Goal: Task Accomplishment & Management: Use online tool/utility

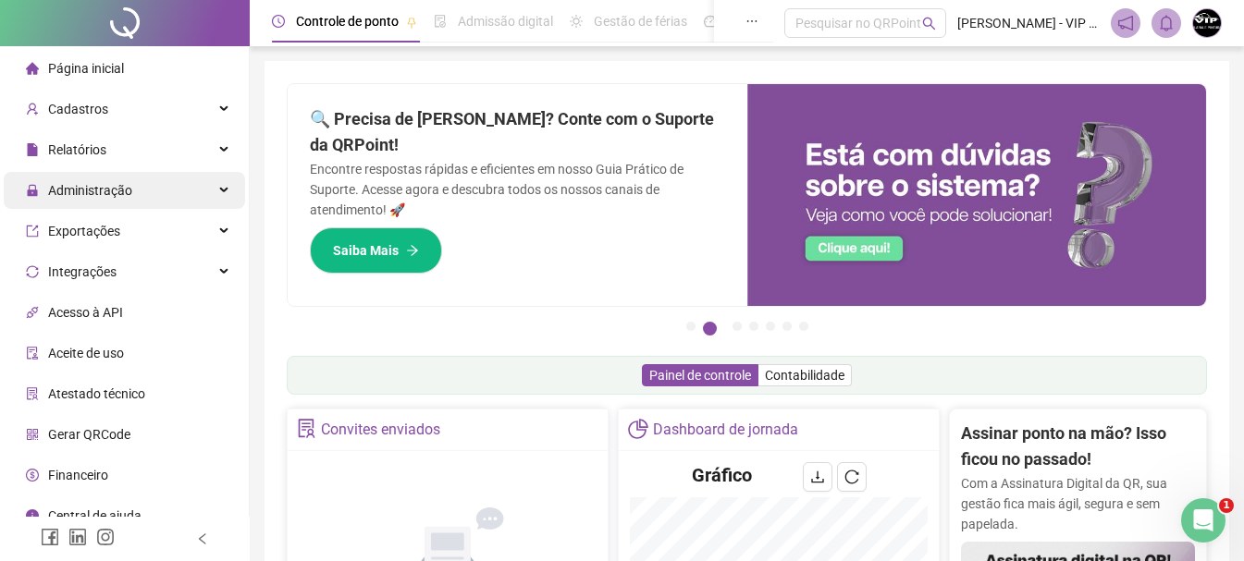
click at [166, 195] on div "Administração" at bounding box center [124, 190] width 241 height 37
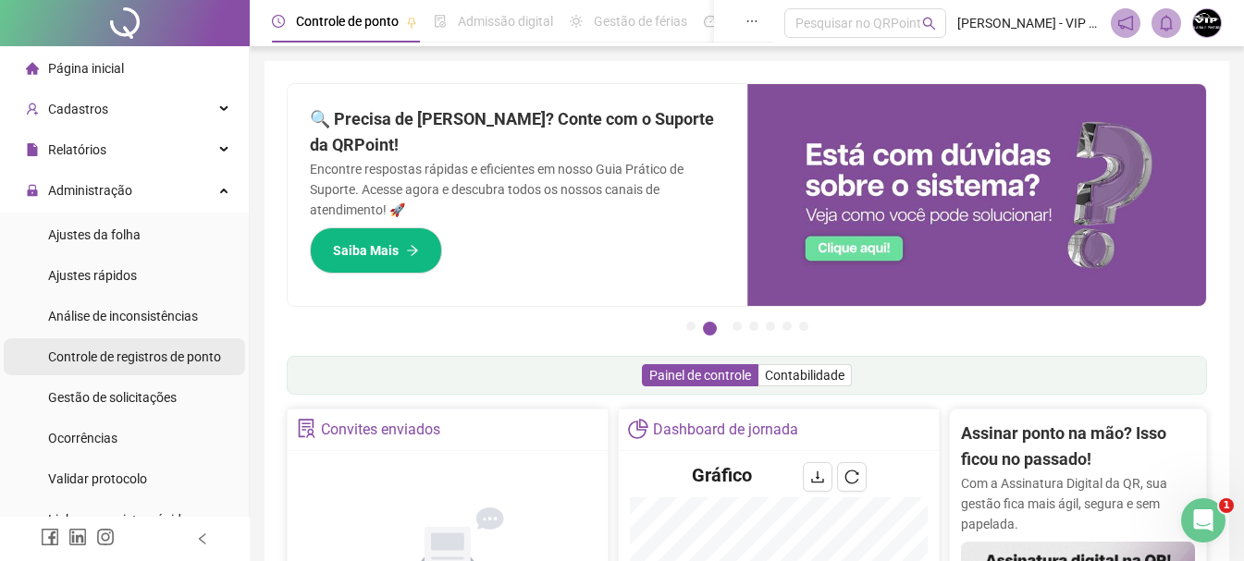
click at [162, 358] on span "Controle de registros de ponto" at bounding box center [134, 357] width 173 height 15
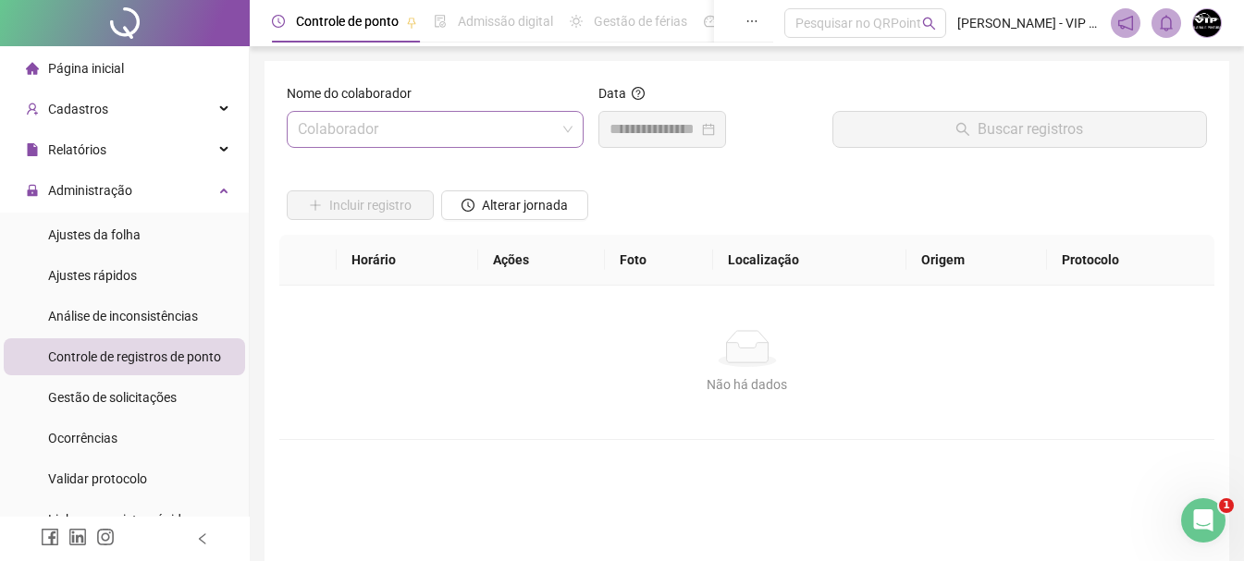
click at [552, 126] on input "search" at bounding box center [427, 129] width 258 height 35
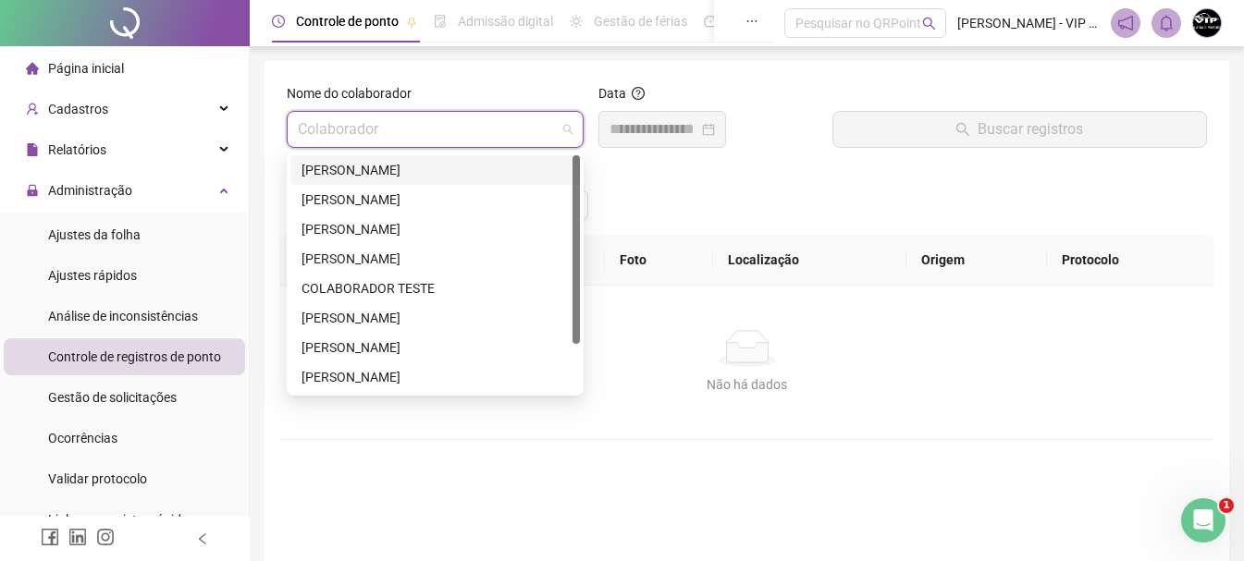
click at [424, 177] on div "[PERSON_NAME]" at bounding box center [434, 170] width 267 height 20
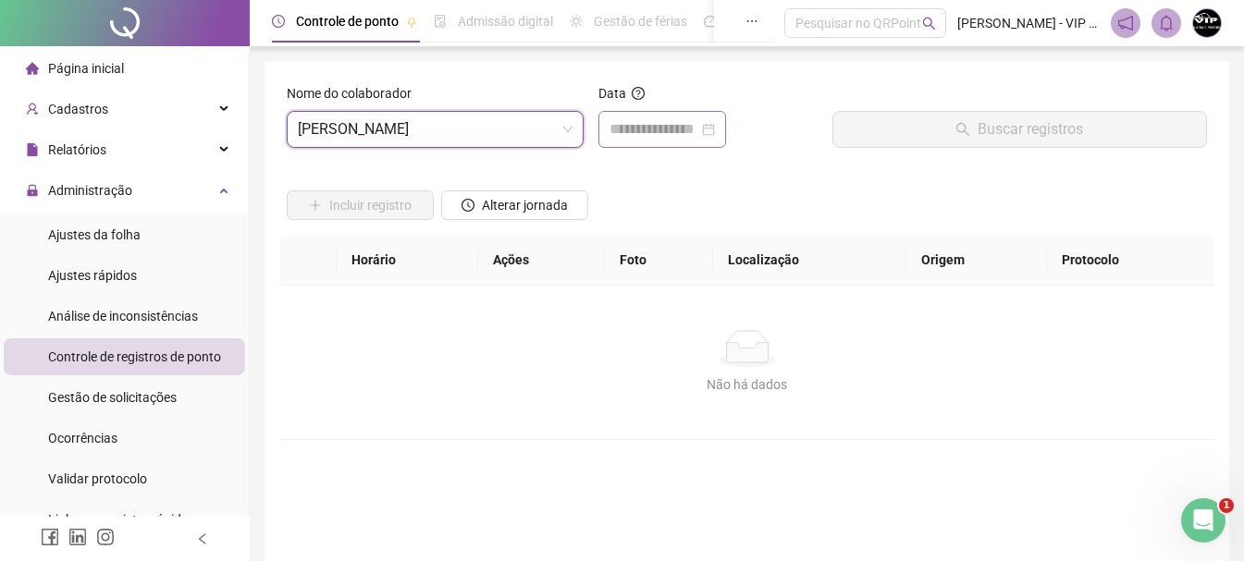
click at [715, 119] on div at bounding box center [661, 129] width 105 height 22
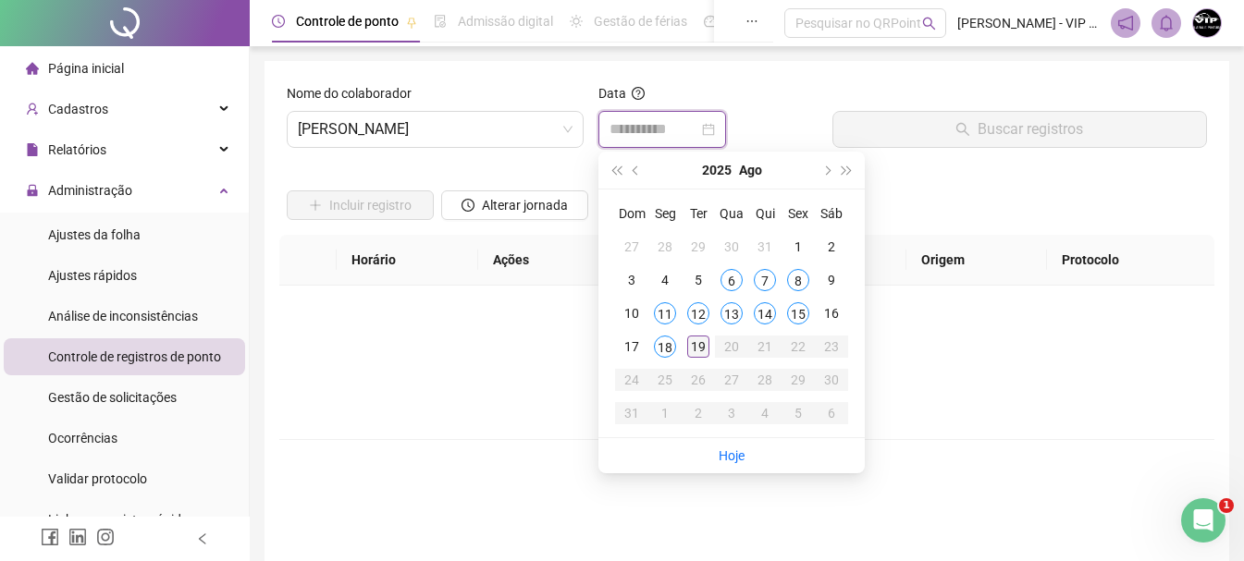
type input "**********"
click at [692, 354] on div "19" at bounding box center [698, 347] width 22 height 22
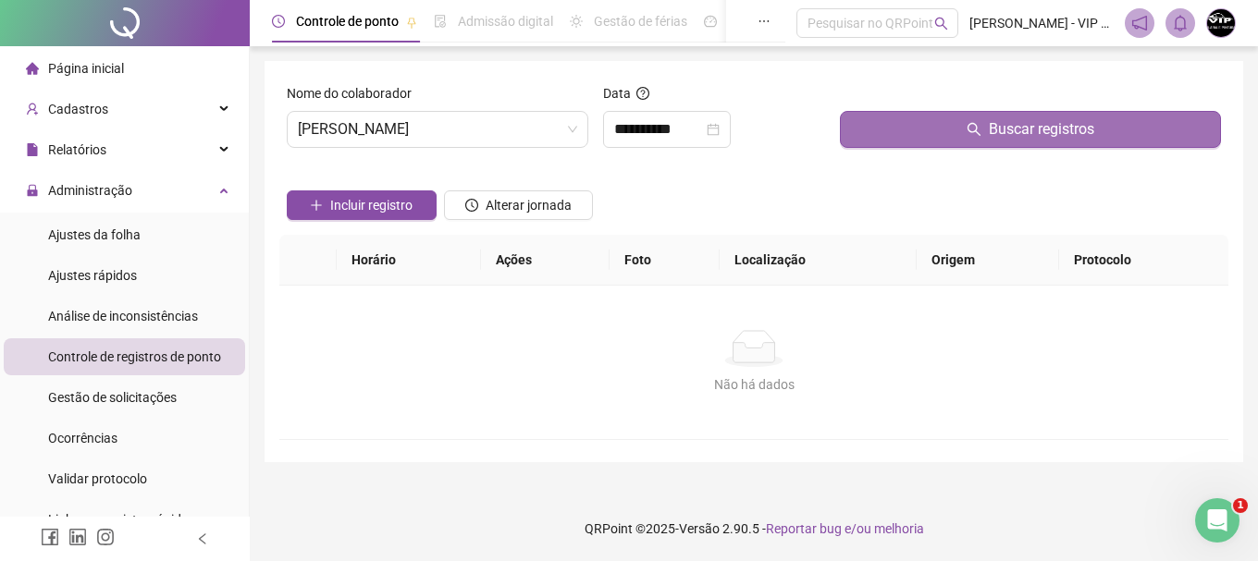
click at [1075, 121] on span "Buscar registros" at bounding box center [1040, 129] width 105 height 22
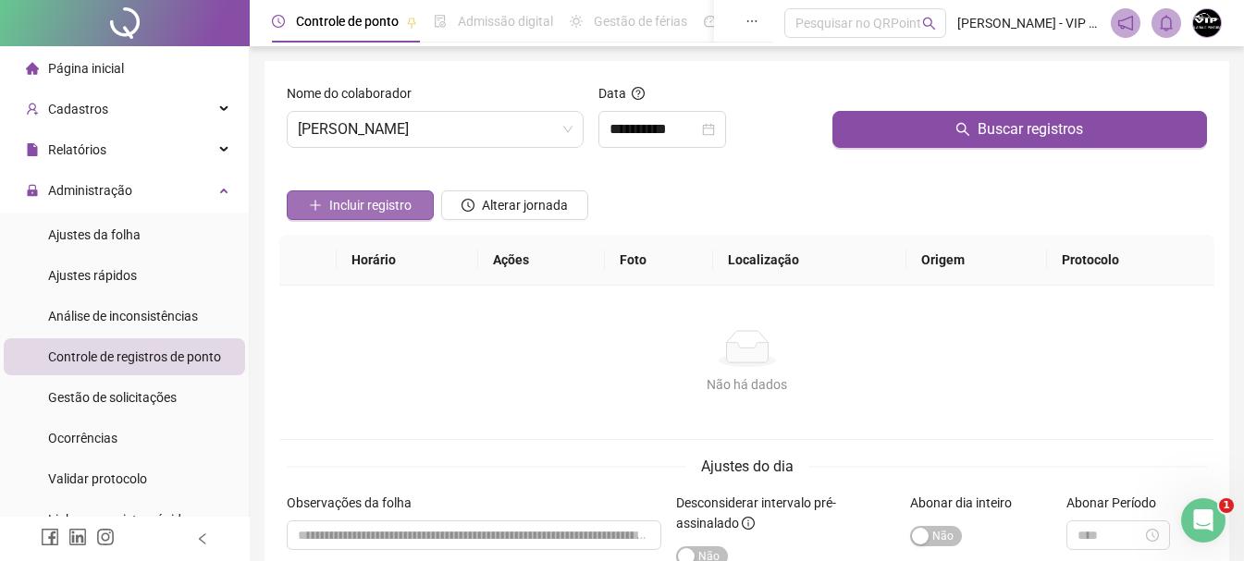
click at [385, 205] on span "Incluir registro" at bounding box center [370, 205] width 82 height 20
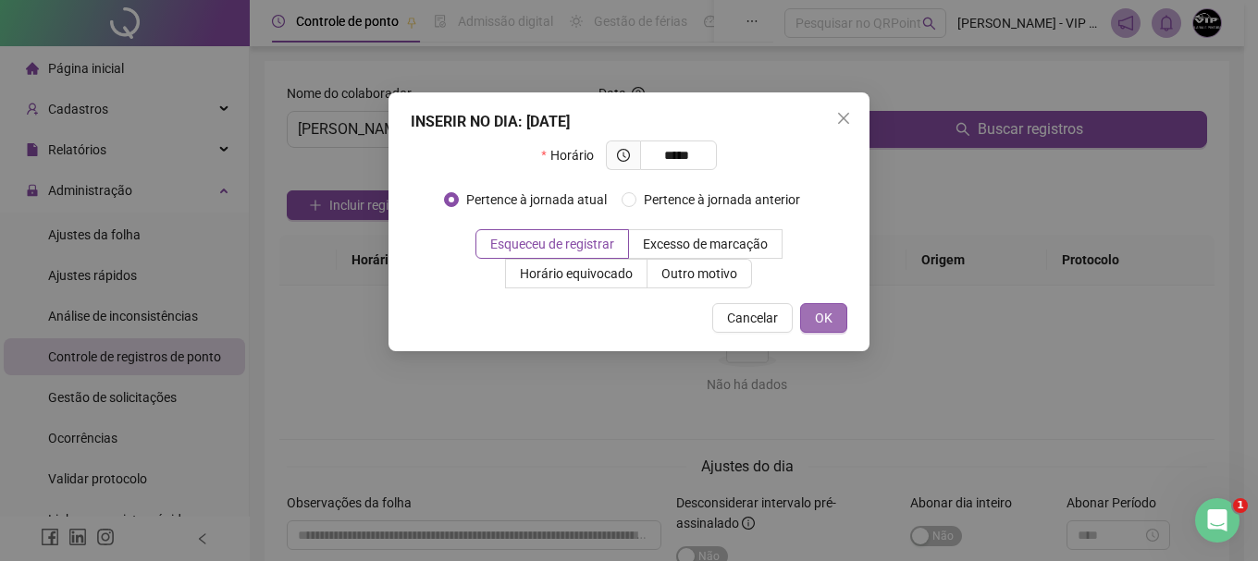
type input "*****"
click at [839, 313] on button "OK" at bounding box center [823, 318] width 47 height 30
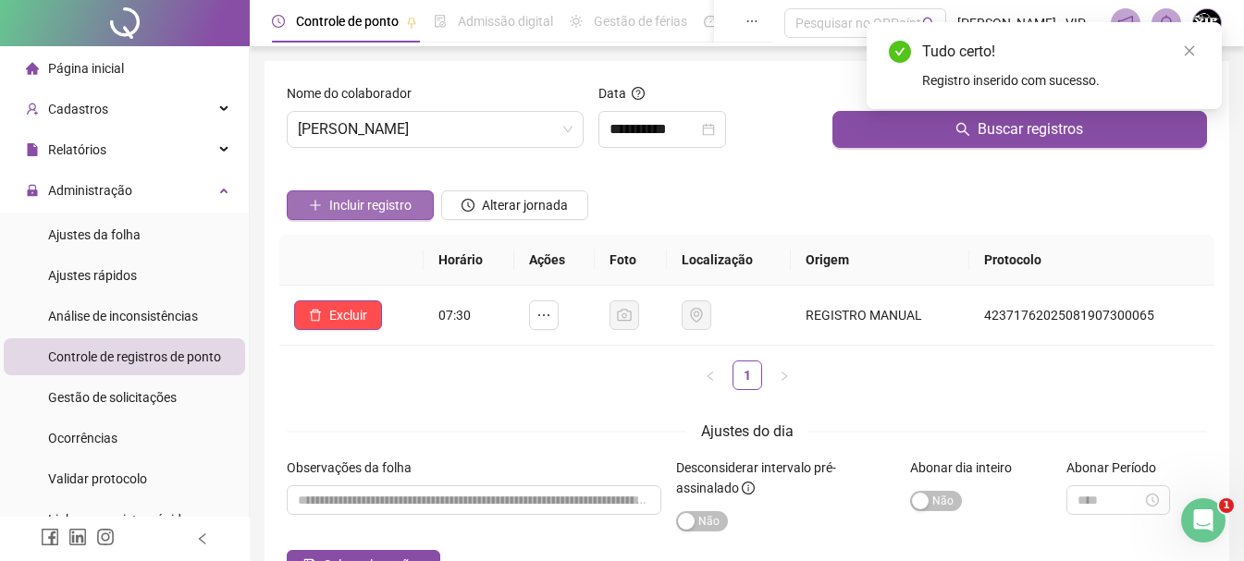
click at [376, 206] on span "Incluir registro" at bounding box center [370, 205] width 82 height 20
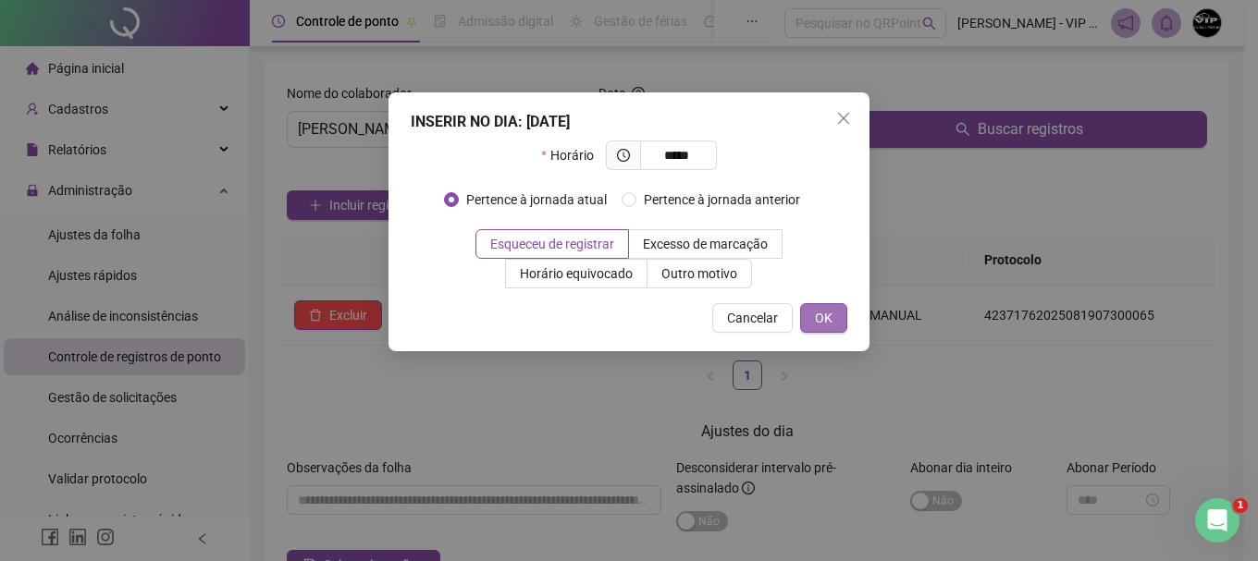
type input "*****"
click at [833, 310] on button "OK" at bounding box center [823, 318] width 47 height 30
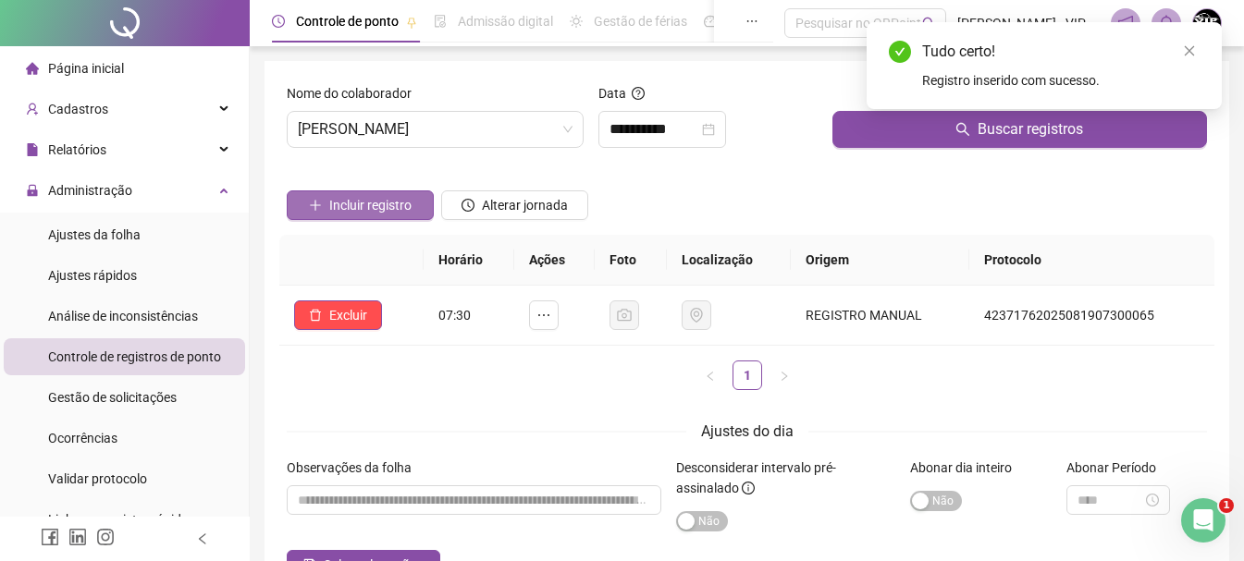
click at [369, 201] on span "Incluir registro" at bounding box center [370, 205] width 82 height 20
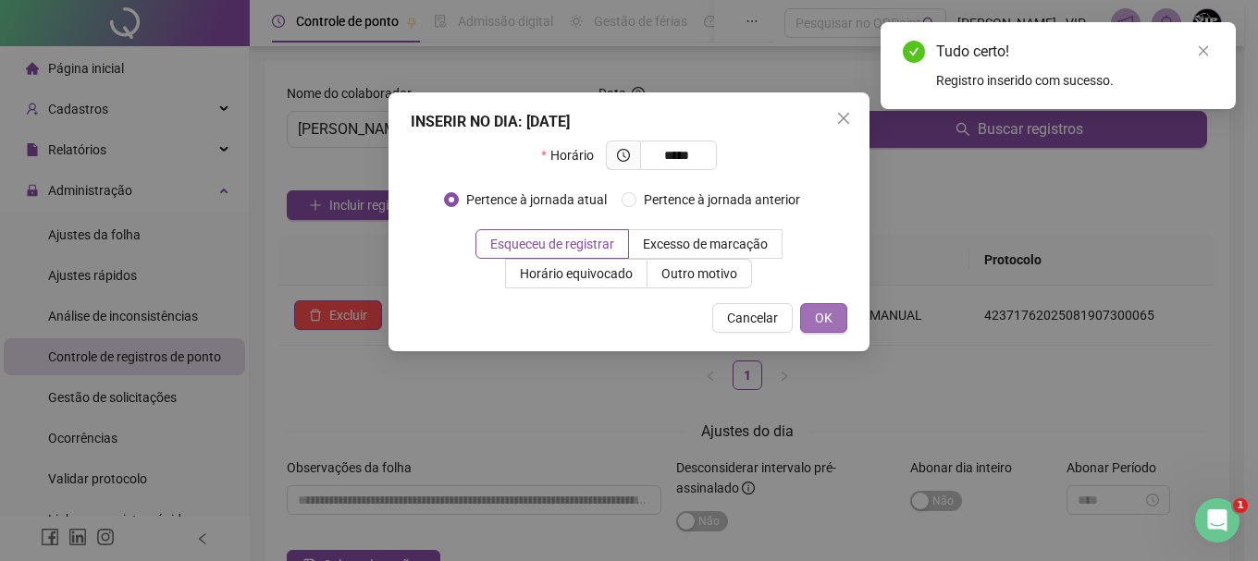
type input "*****"
click at [814, 316] on button "OK" at bounding box center [823, 318] width 47 height 30
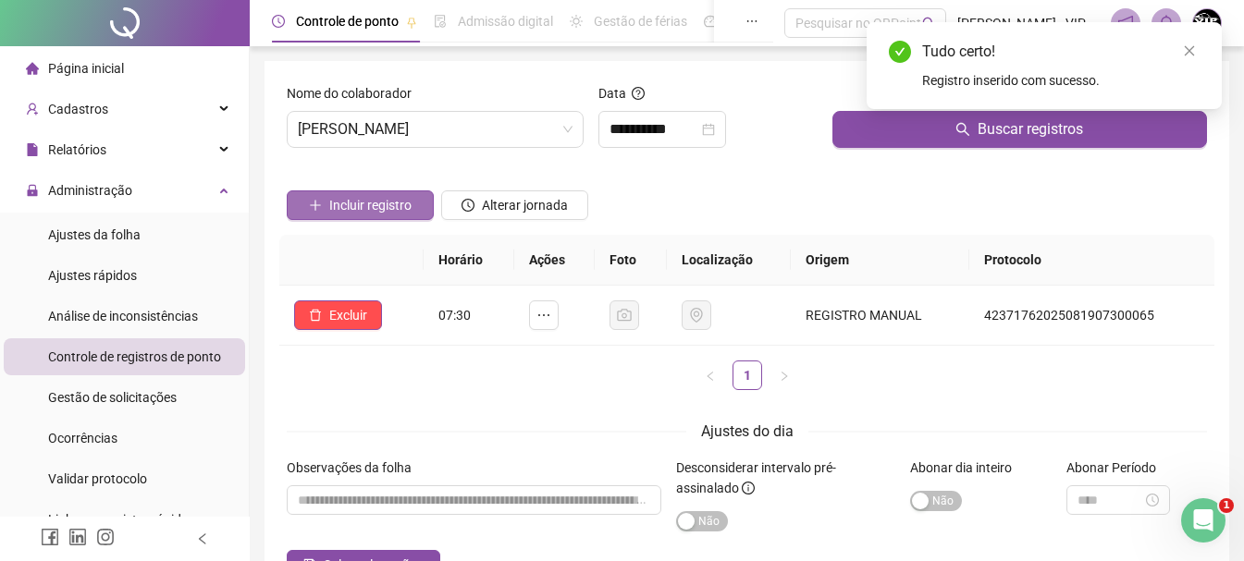
click at [411, 204] on span "Incluir registro" at bounding box center [370, 205] width 82 height 20
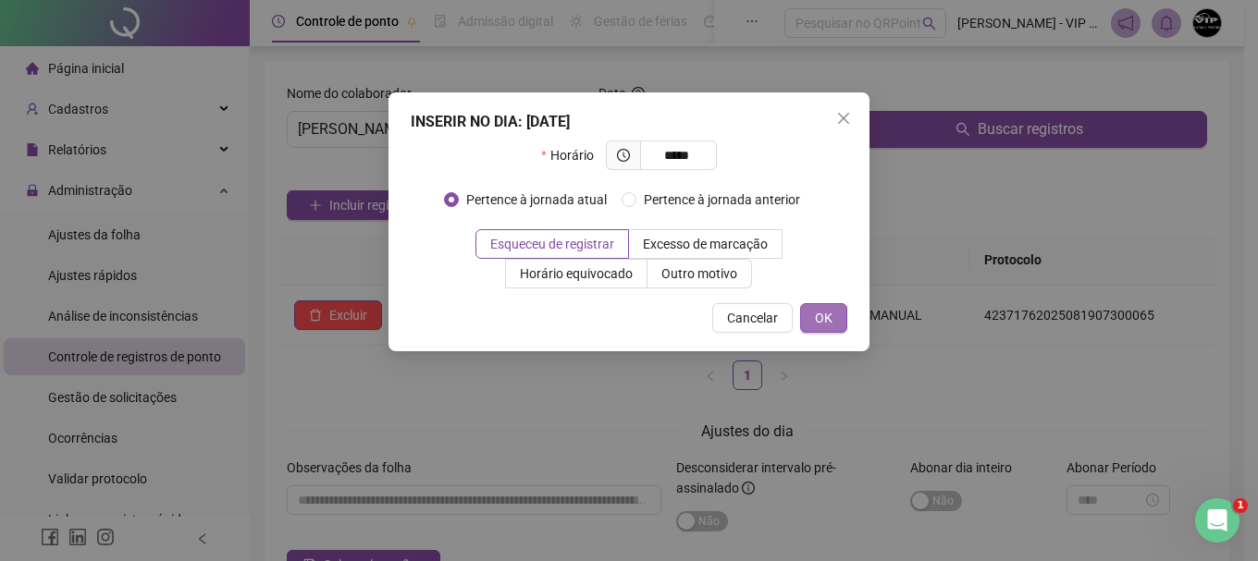
type input "*****"
click at [832, 319] on button "OK" at bounding box center [823, 318] width 47 height 30
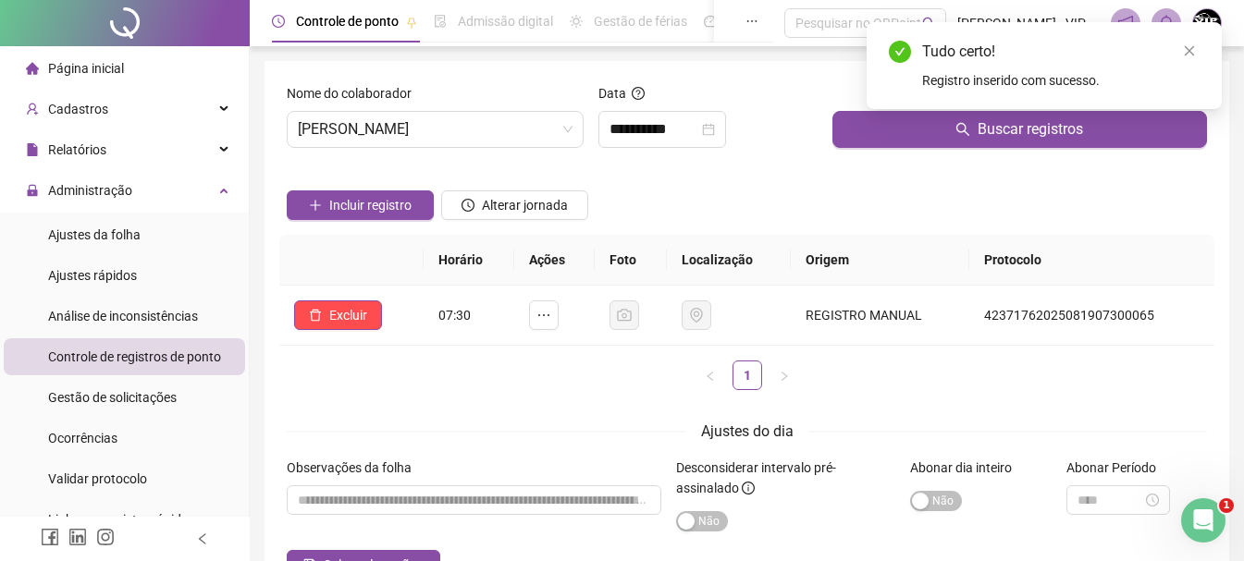
click at [124, 68] on li "Página inicial" at bounding box center [124, 68] width 241 height 37
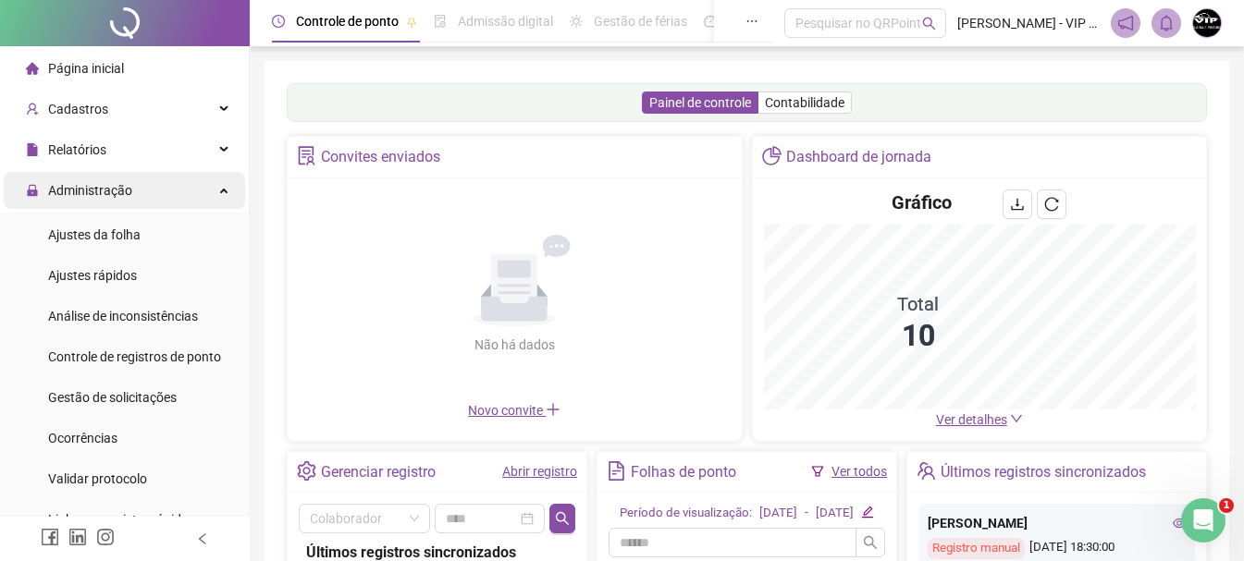
click at [168, 193] on div "Administração" at bounding box center [124, 190] width 241 height 37
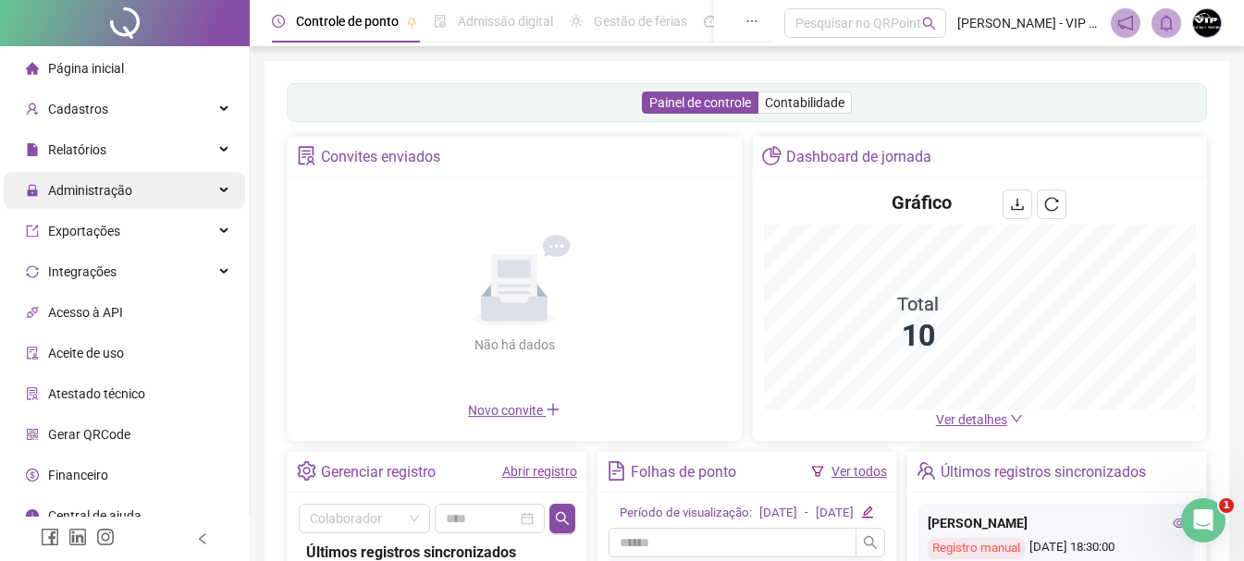
click at [167, 192] on div "Administração" at bounding box center [124, 190] width 241 height 37
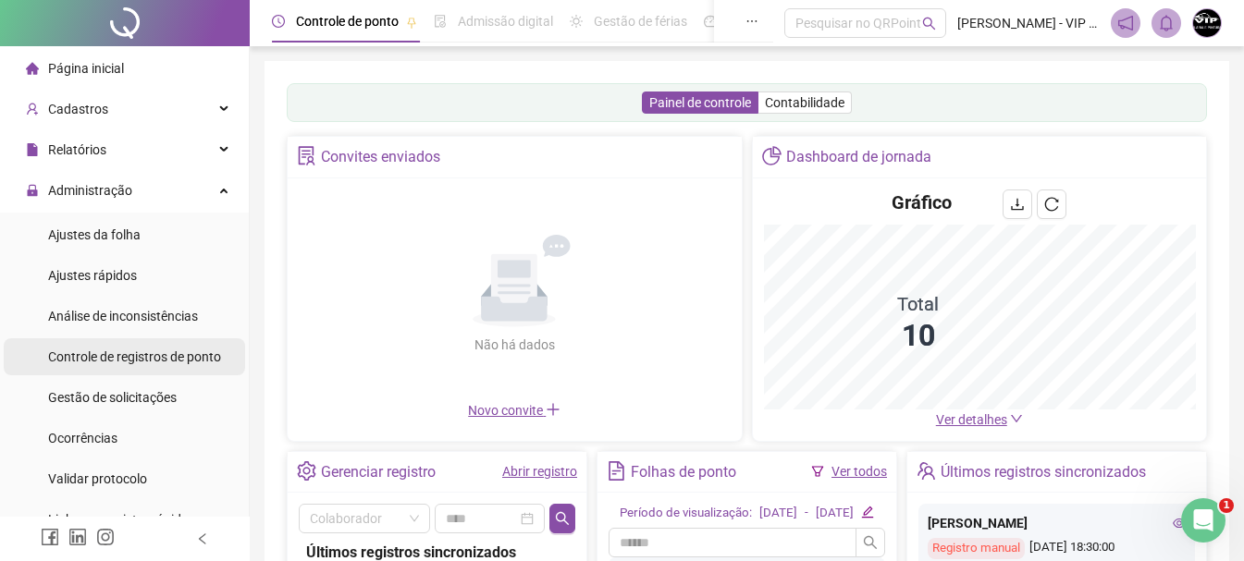
click at [180, 358] on span "Controle de registros de ponto" at bounding box center [134, 357] width 173 height 15
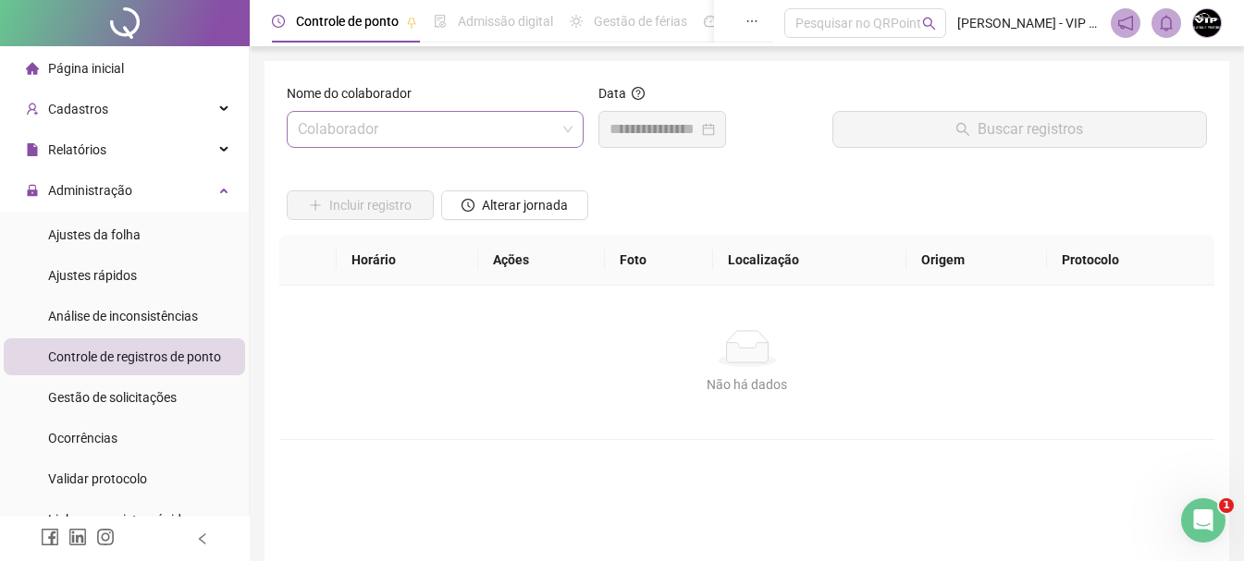
click at [493, 130] on input "search" at bounding box center [427, 129] width 258 height 35
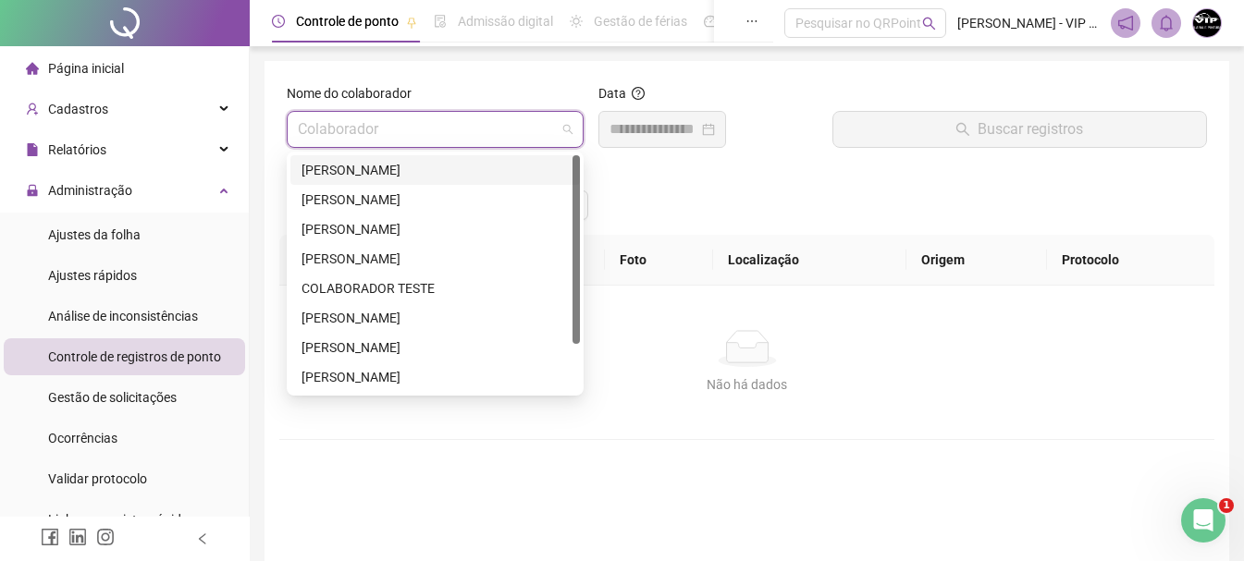
drag, startPoint x: 423, startPoint y: 173, endPoint x: 663, endPoint y: 218, distance: 243.7
click at [456, 178] on div "[PERSON_NAME]" at bounding box center [434, 170] width 267 height 20
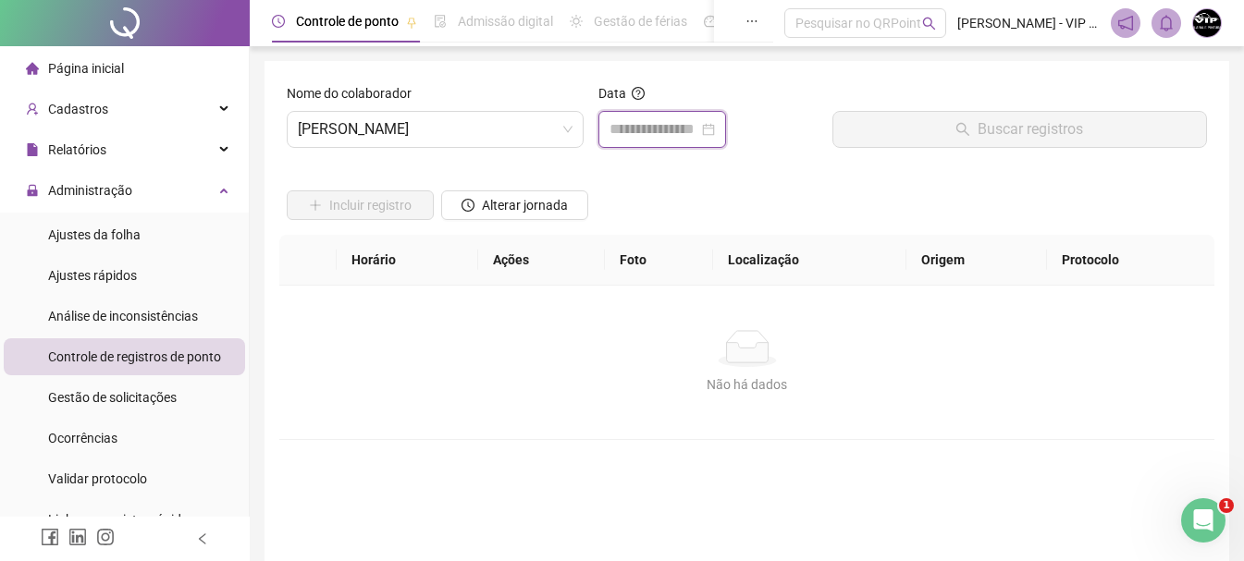
click at [698, 135] on input at bounding box center [653, 129] width 89 height 22
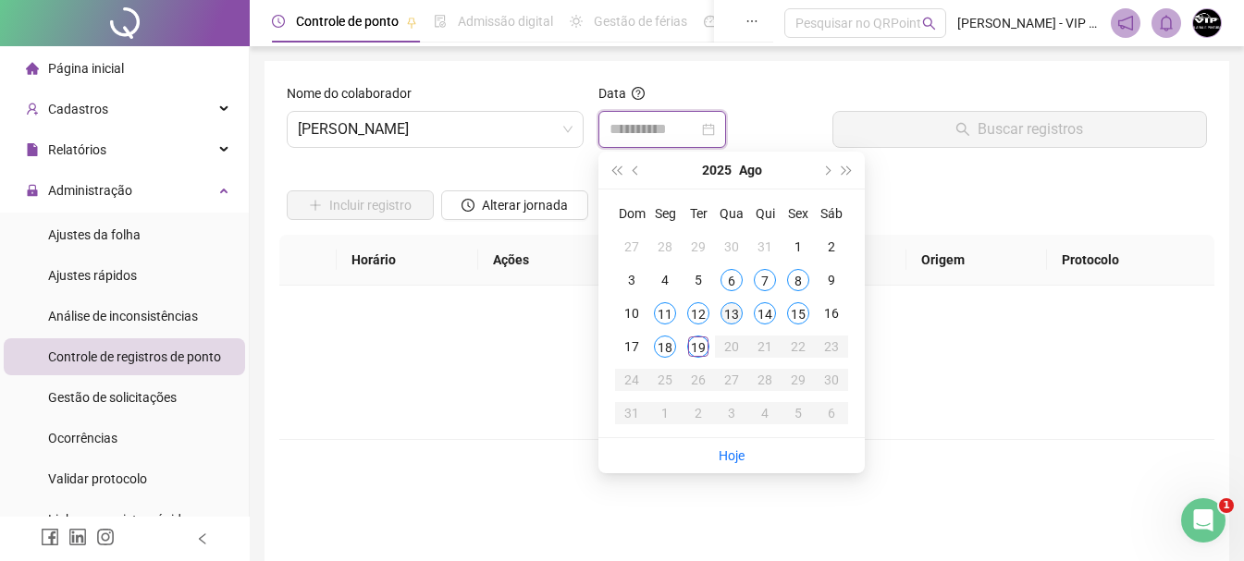
type input "**********"
click at [700, 356] on div "19" at bounding box center [698, 347] width 22 height 22
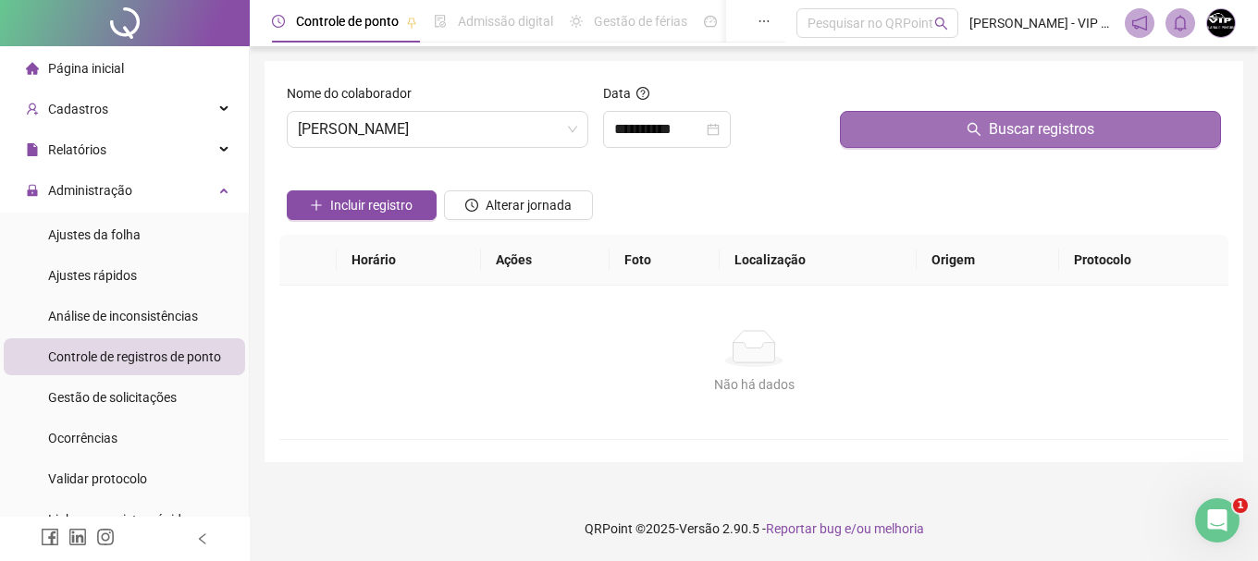
click at [1034, 133] on span "Buscar registros" at bounding box center [1040, 129] width 105 height 22
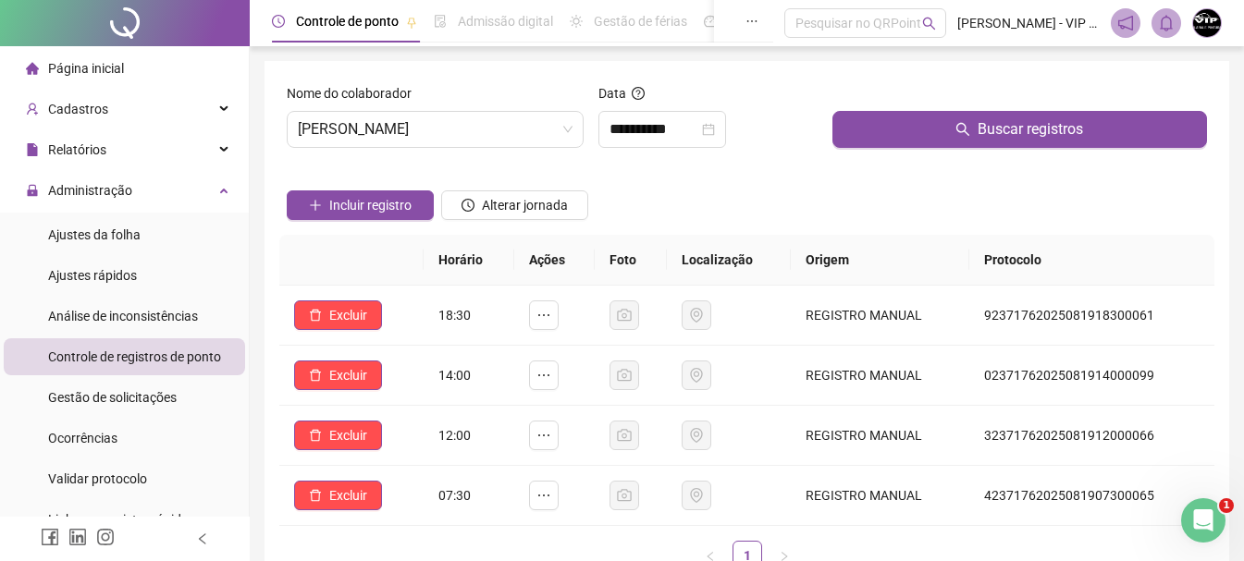
scroll to position [92, 0]
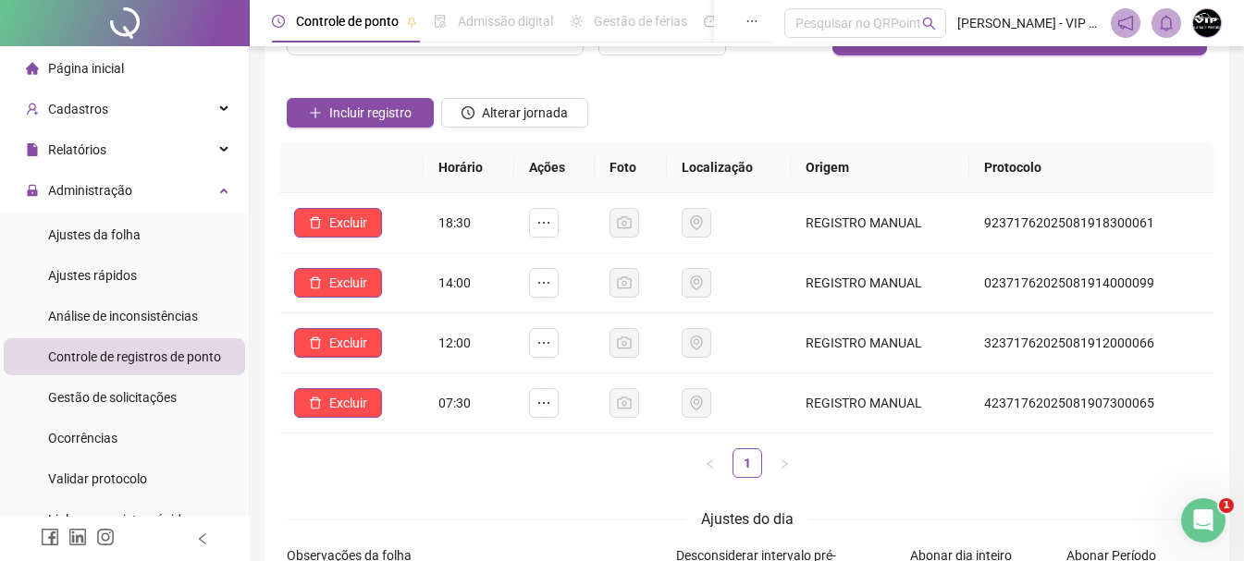
click at [116, 73] on span "Página inicial" at bounding box center [86, 68] width 76 height 15
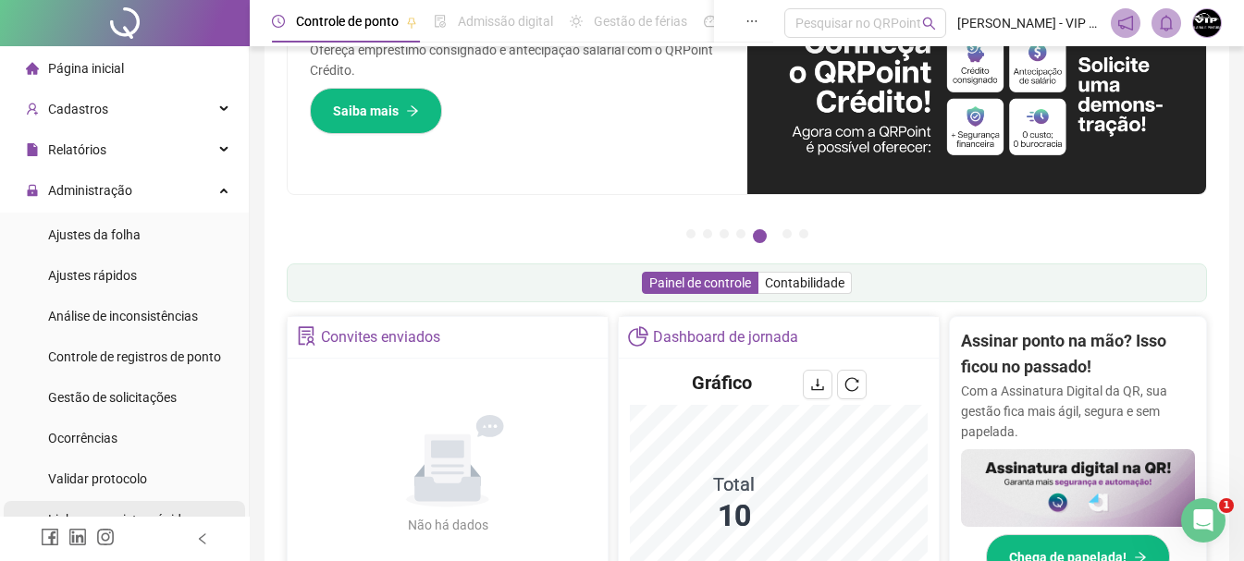
scroll to position [350, 0]
